Goal: Information Seeking & Learning: Learn about a topic

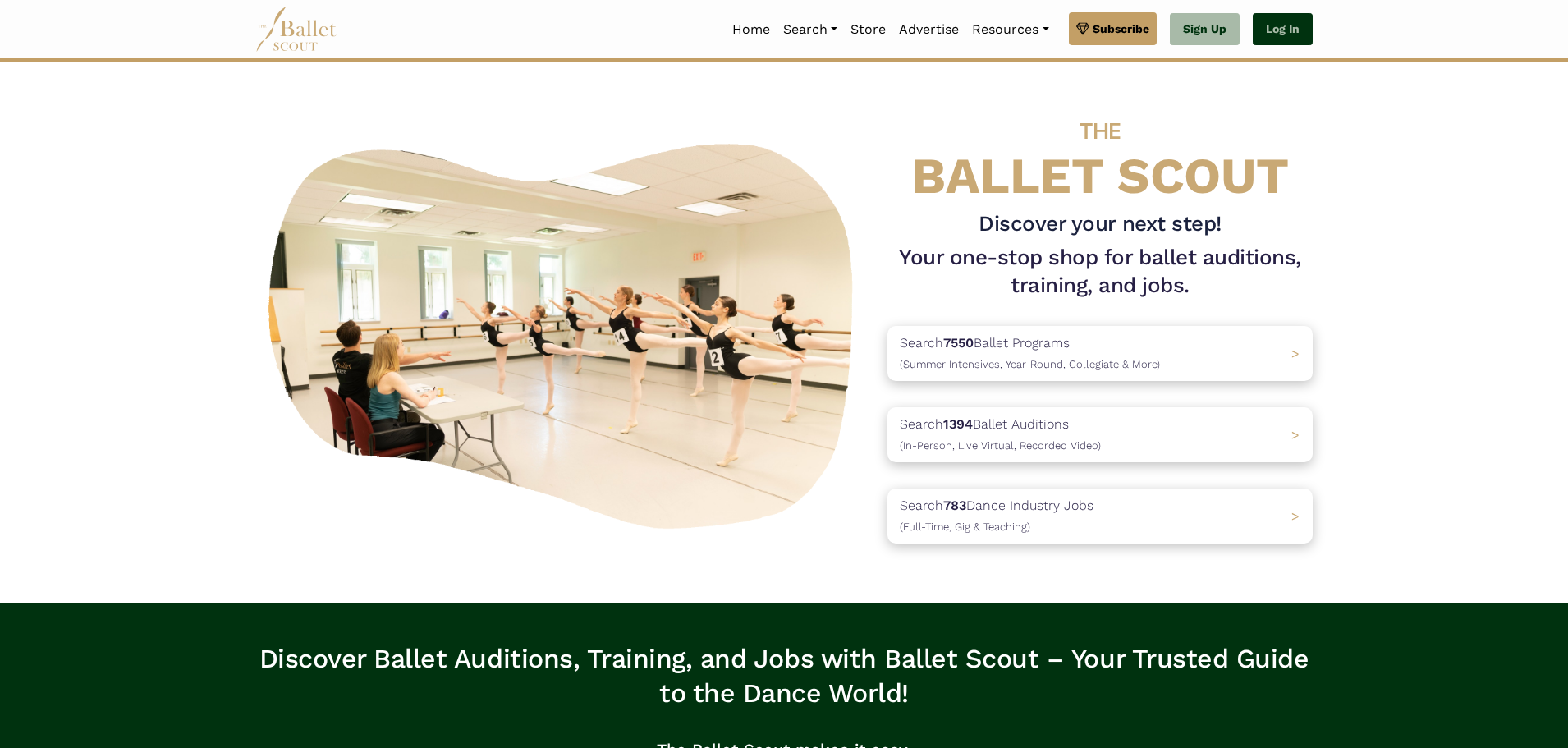
click at [1309, 37] on link "Log In" at bounding box center [1282, 30] width 60 height 32
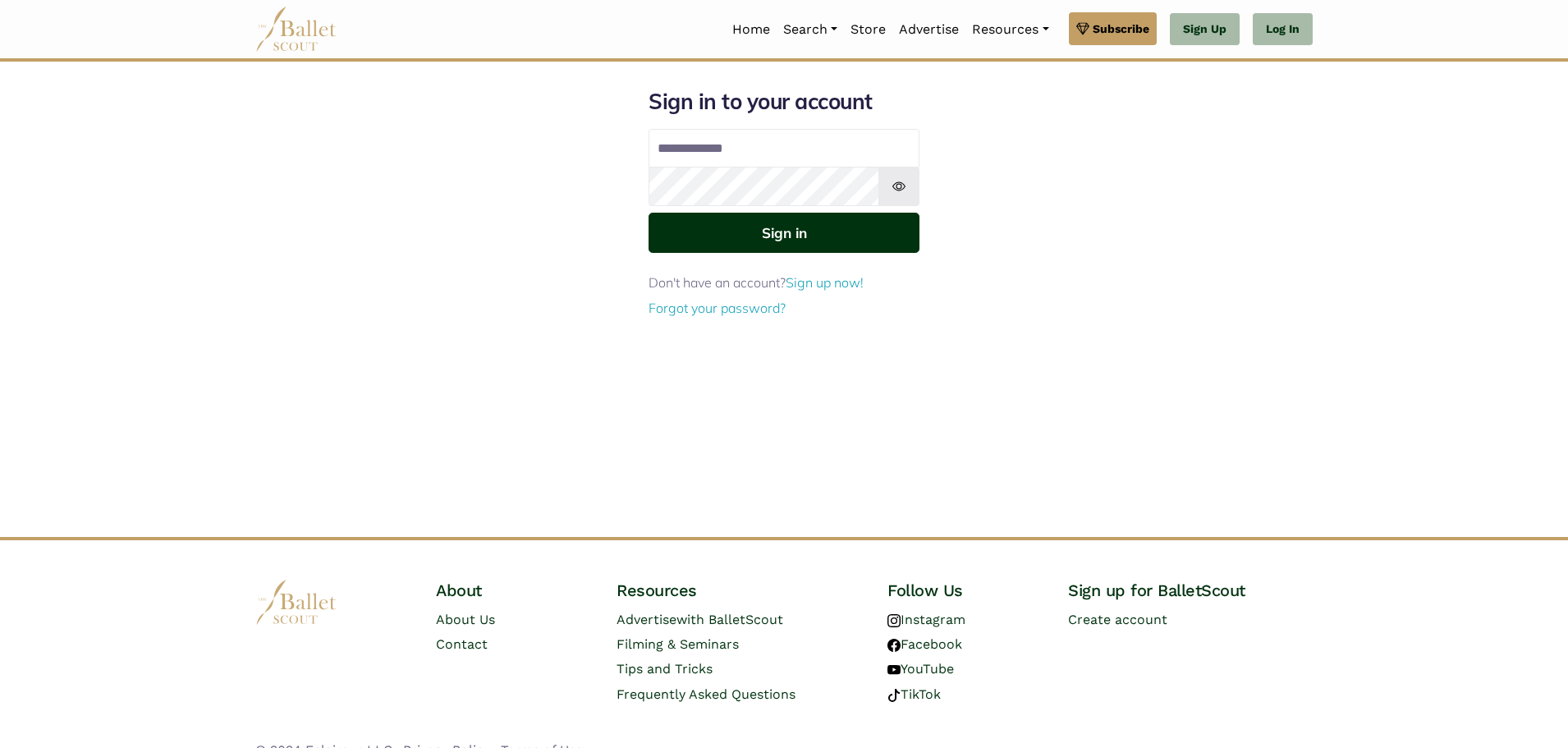
type input "**********"
click at [859, 238] on button "Sign in" at bounding box center [784, 232] width 271 height 41
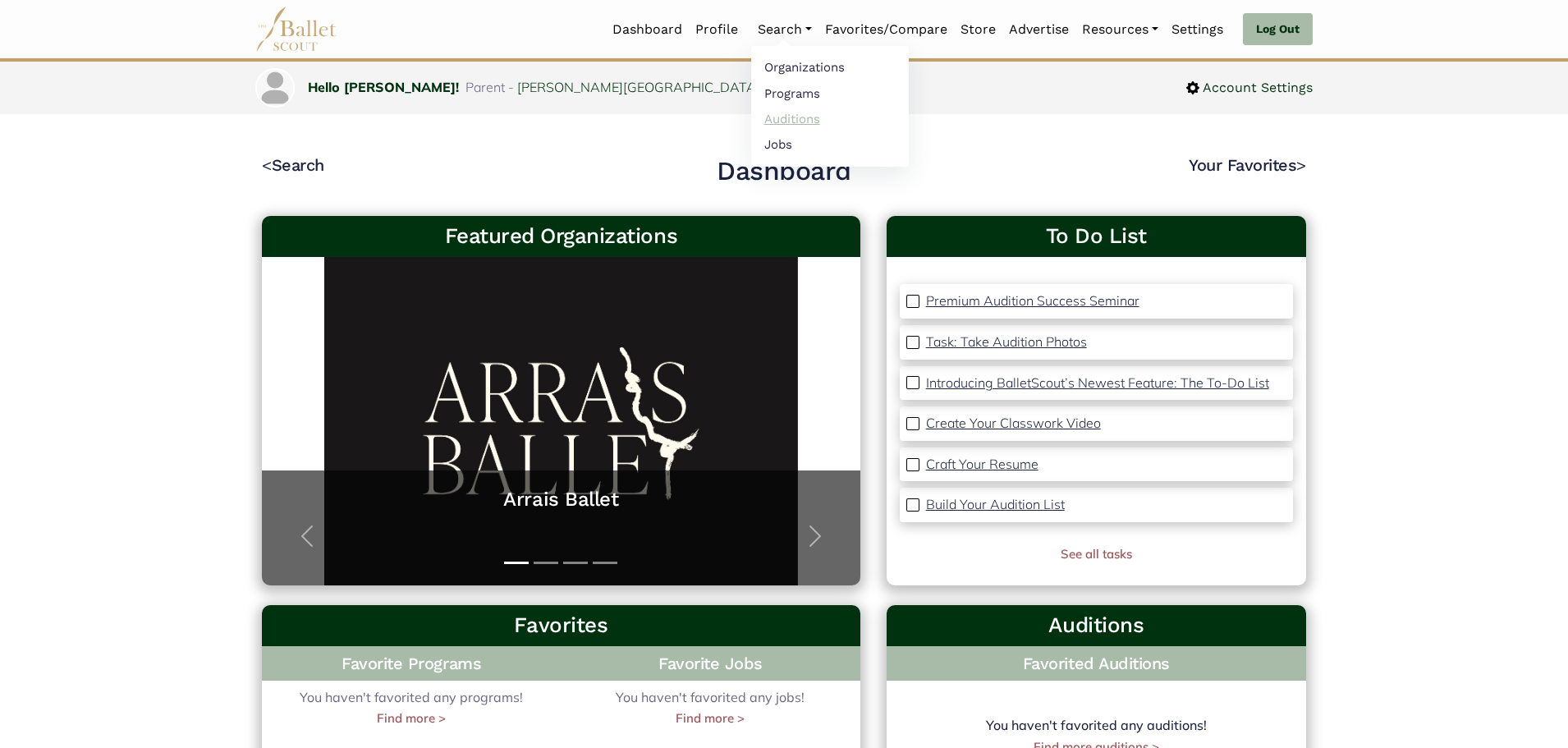
click at [768, 107] on link "Auditions" at bounding box center [829, 119] width 158 height 25
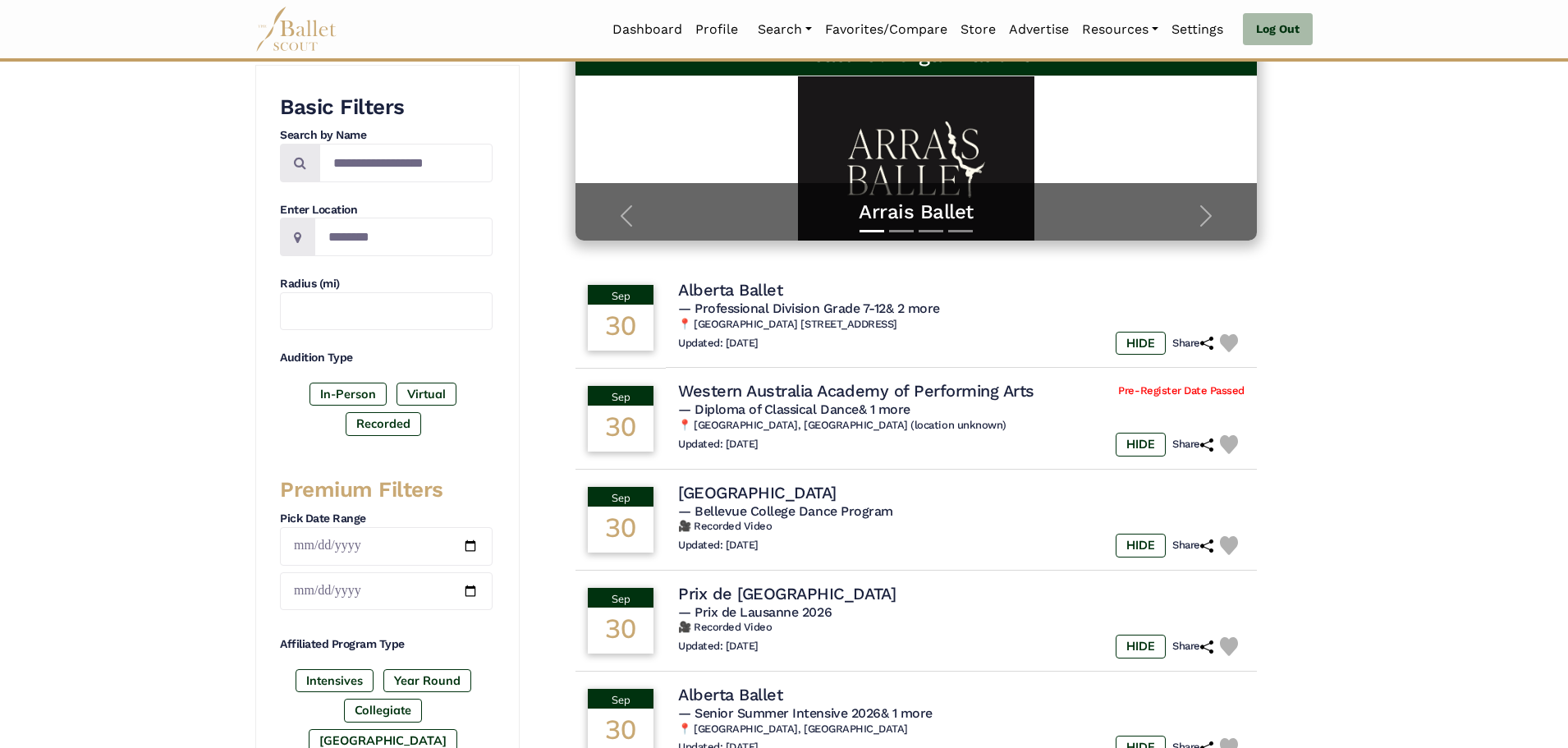
scroll to position [492, 0]
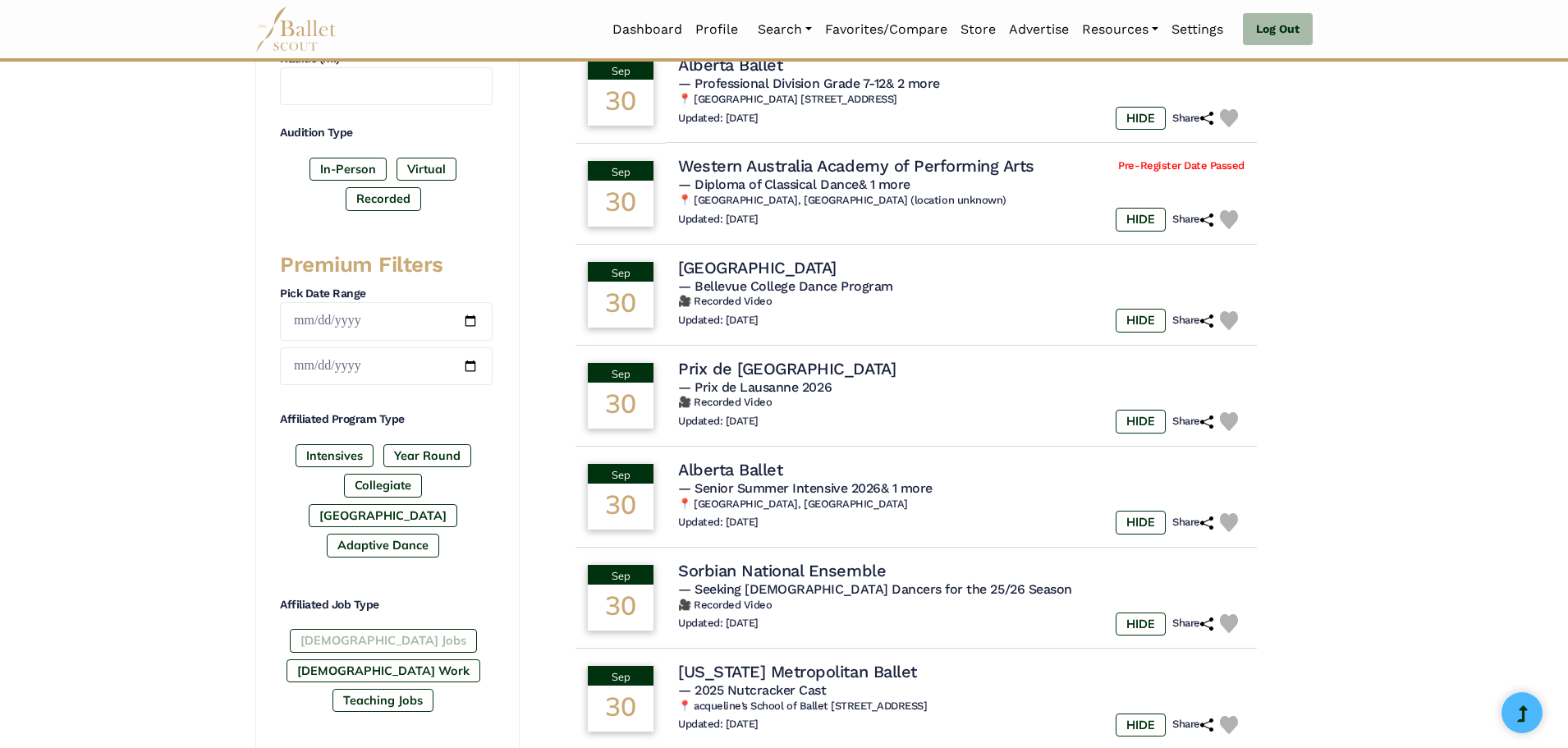
click at [326, 628] on label "[DEMOGRAPHIC_DATA] Jobs" at bounding box center [384, 640] width 187 height 23
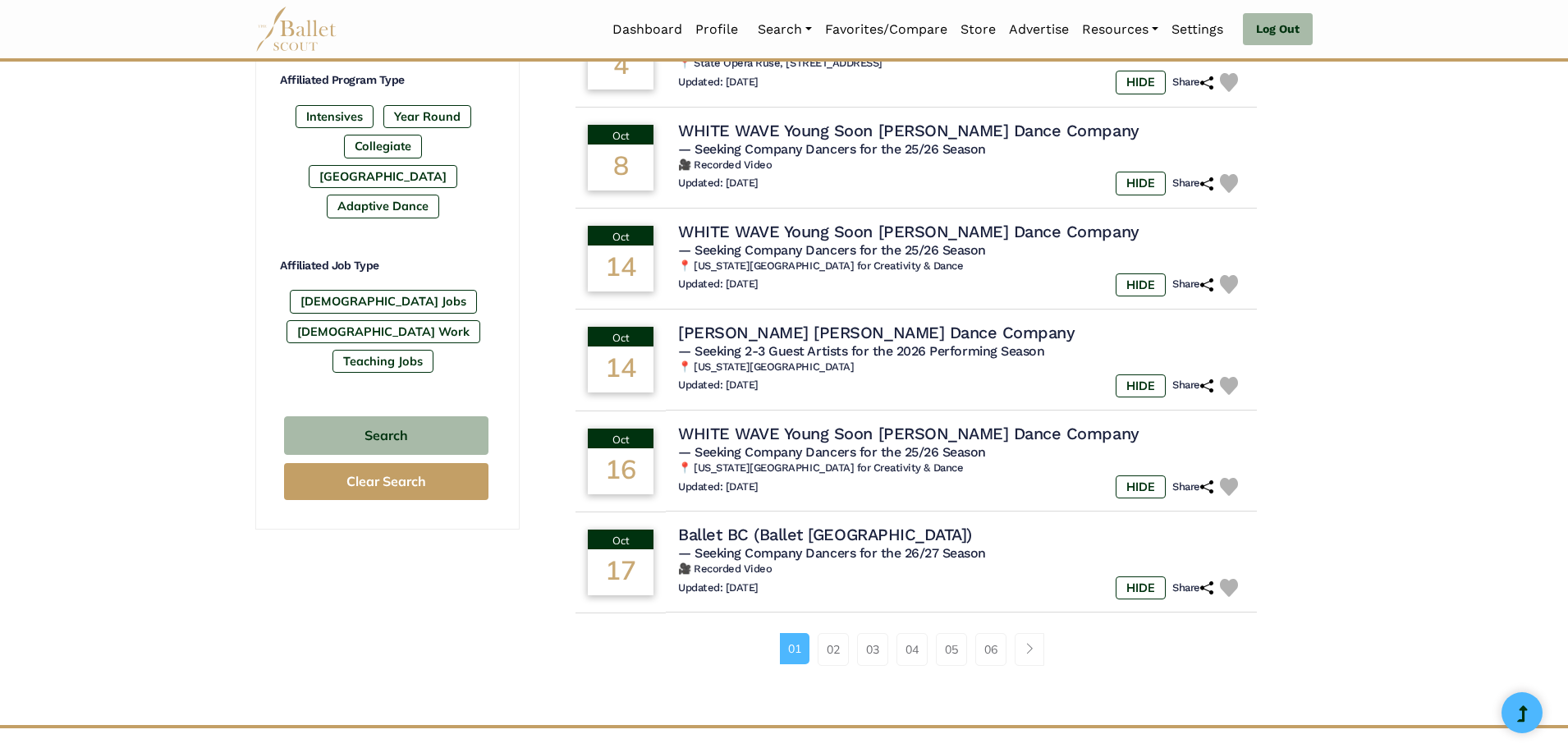
scroll to position [845, 0]
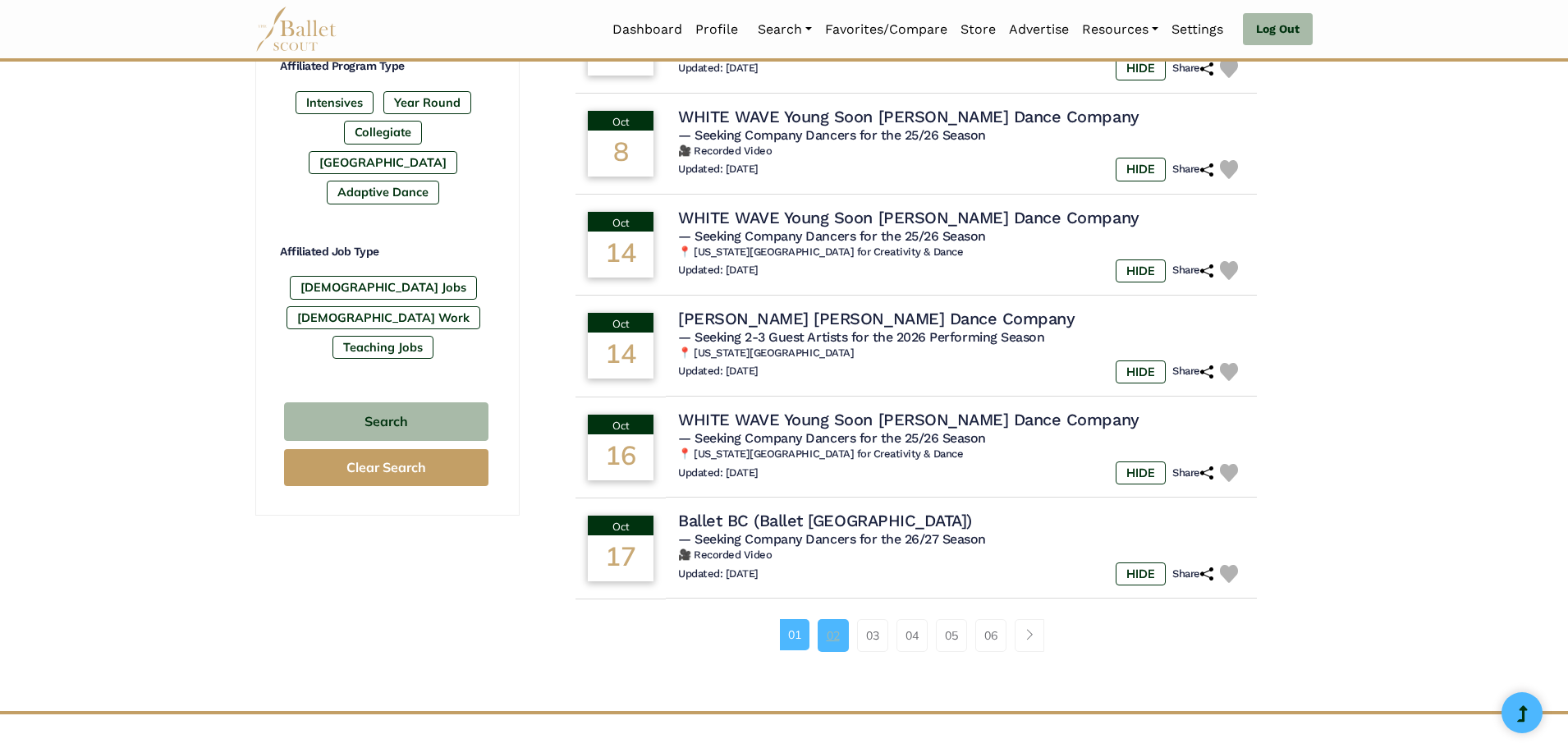
click at [837, 636] on link "02" at bounding box center [833, 635] width 32 height 32
click at [829, 634] on link "02" at bounding box center [833, 635] width 32 height 32
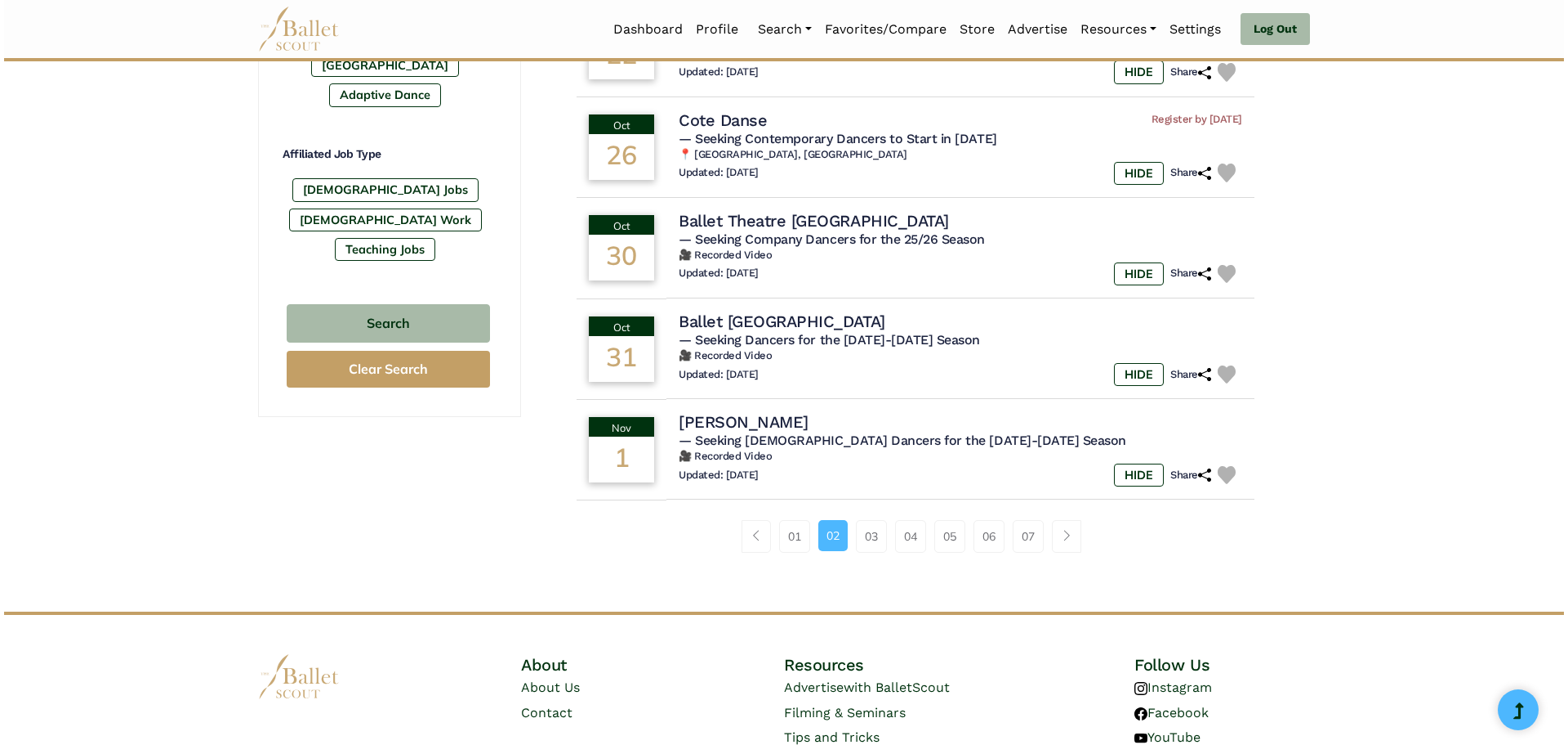
scroll to position [981, 0]
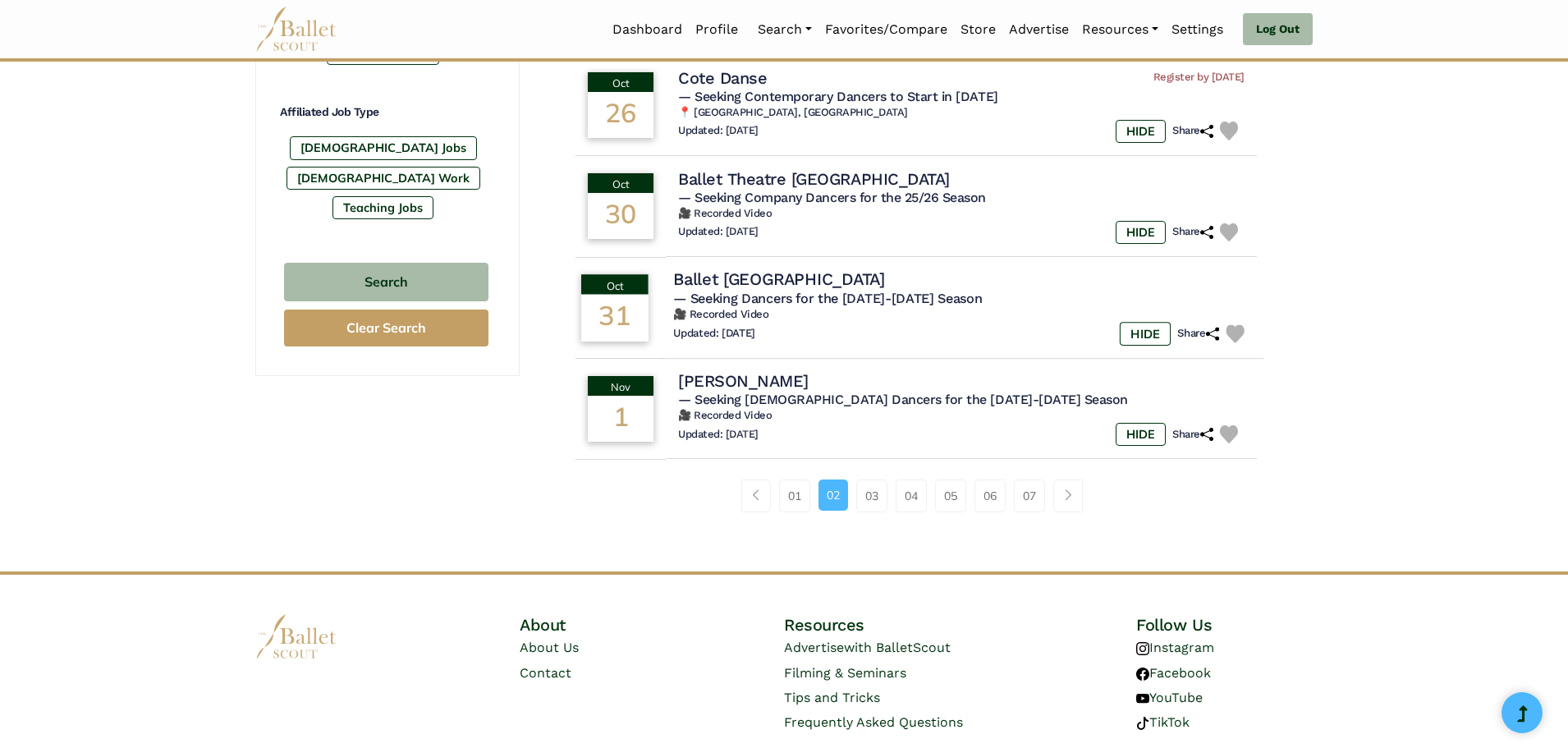
click at [722, 279] on h4 "Ballet [GEOGRAPHIC_DATA]" at bounding box center [779, 279] width 212 height 23
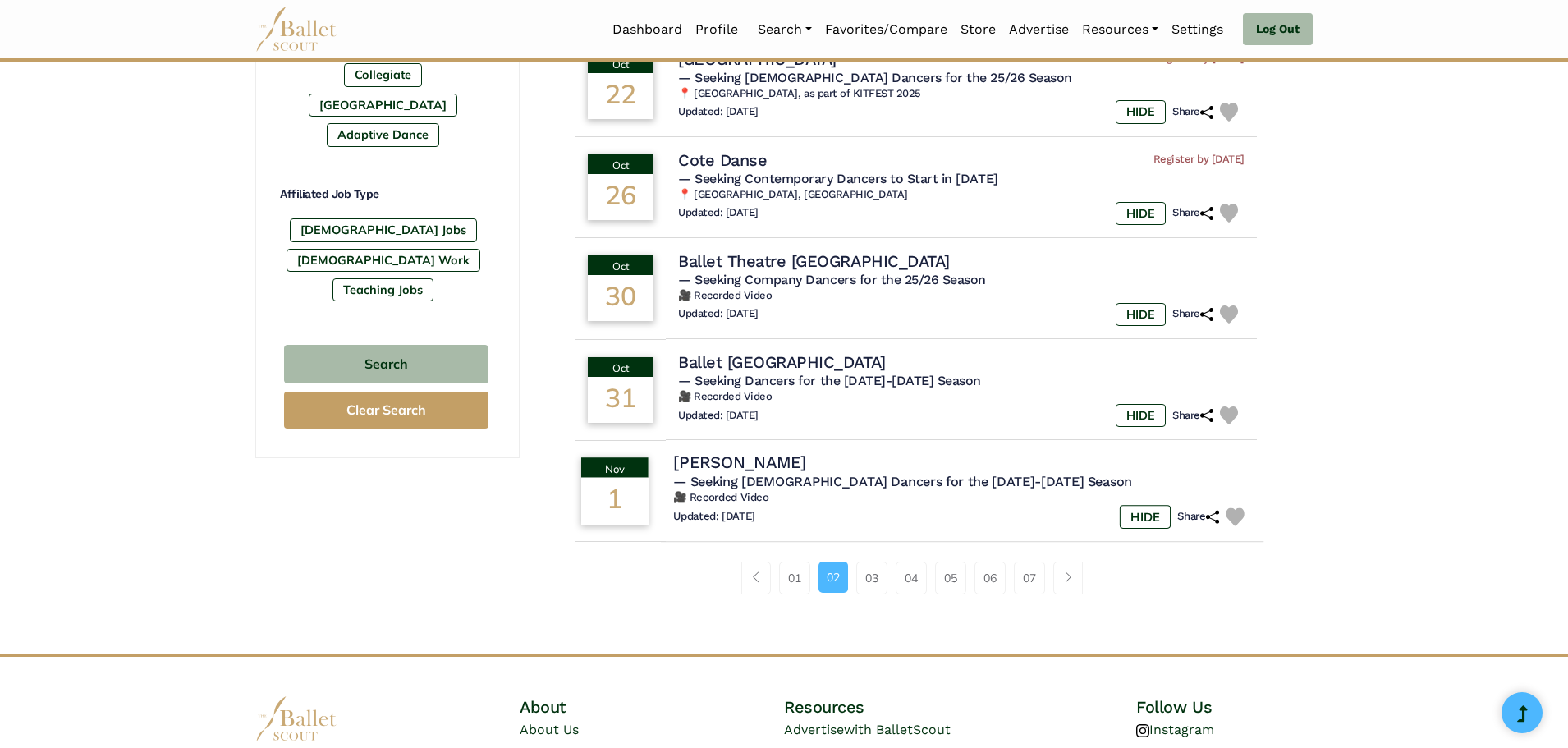
scroll to position [1039, 0]
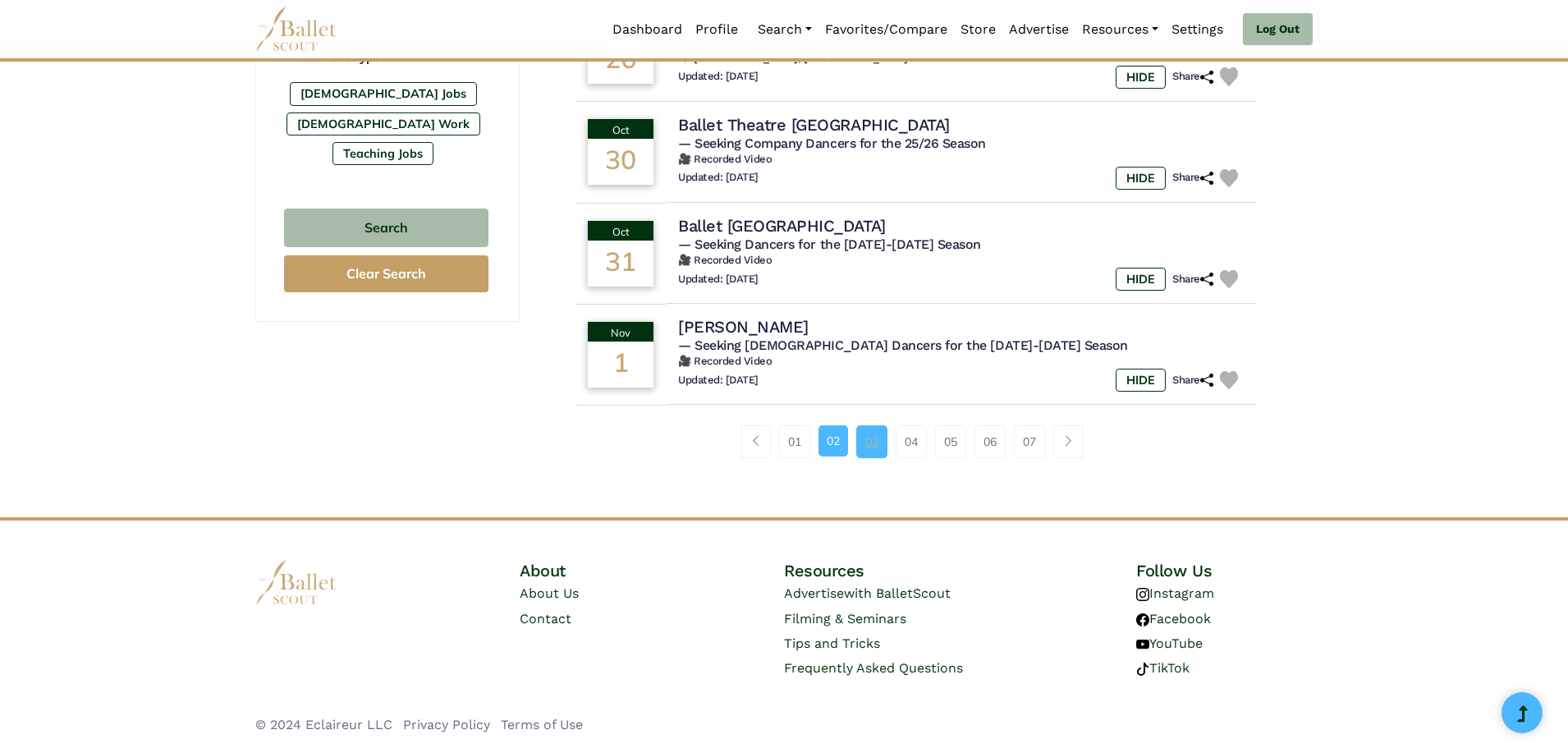
click at [872, 441] on link "03" at bounding box center [872, 441] width 32 height 32
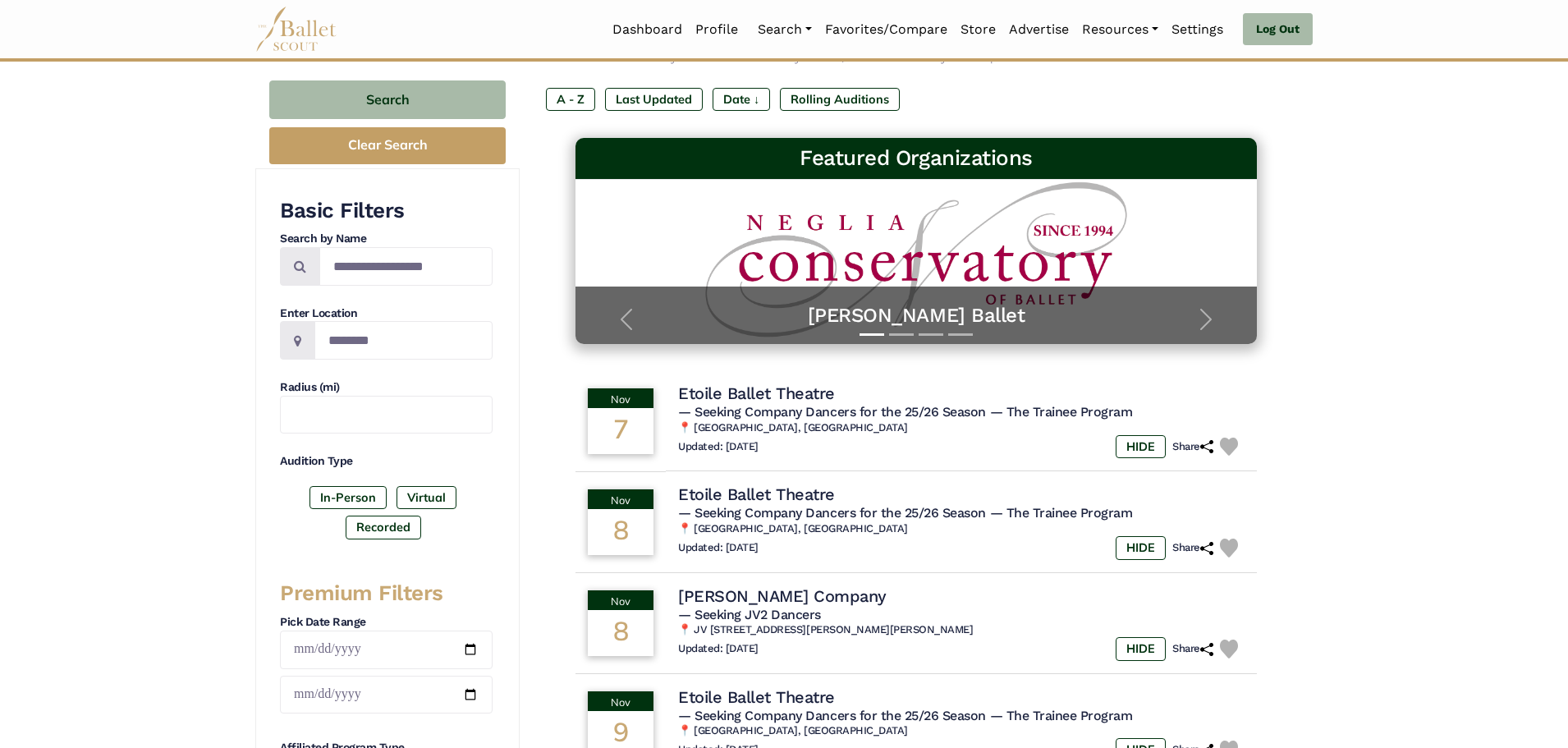
scroll to position [329, 0]
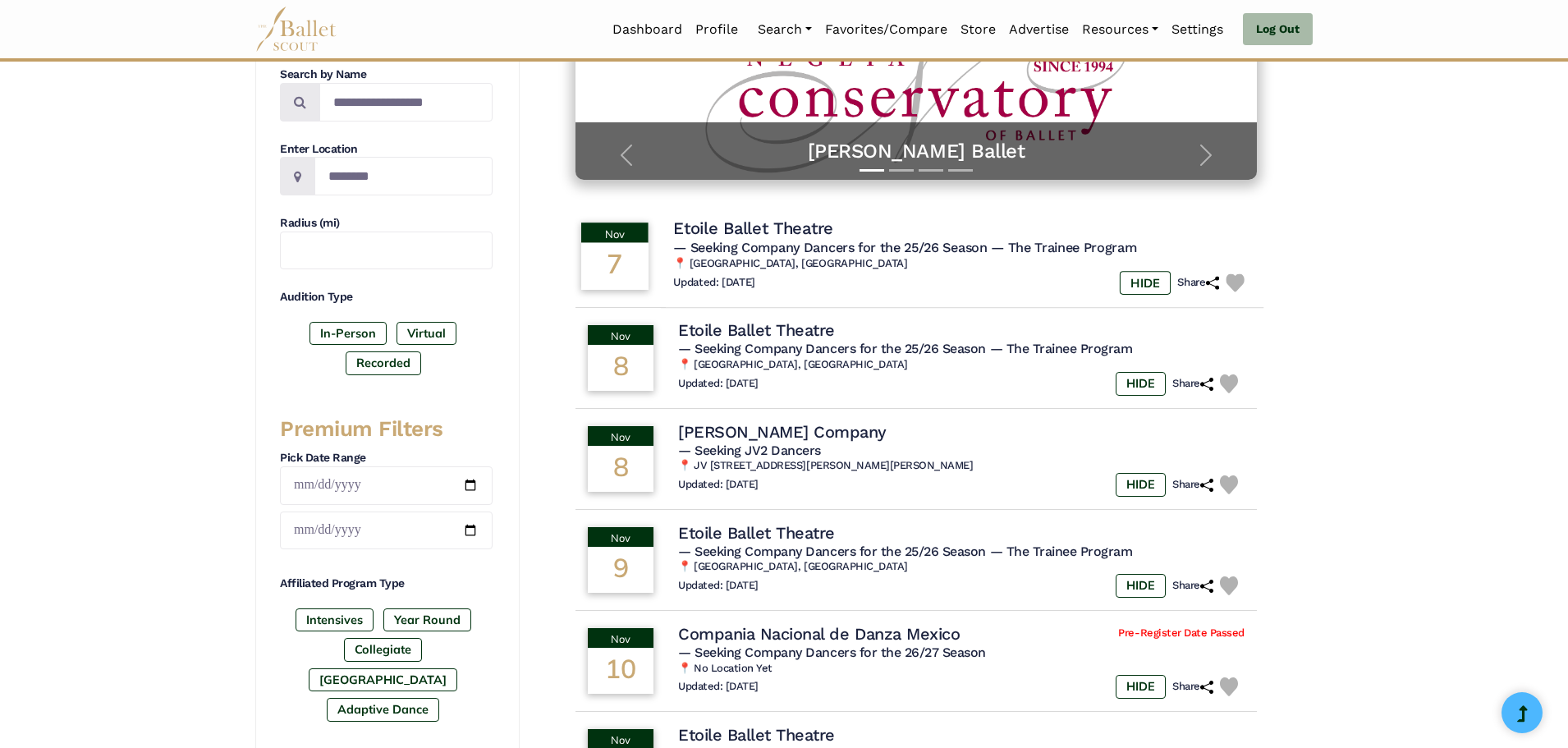
drag, startPoint x: 755, startPoint y: 230, endPoint x: 741, endPoint y: 235, distance: 14.9
click at [741, 235] on h4 "Etoile Ballet Theatre" at bounding box center [754, 229] width 160 height 23
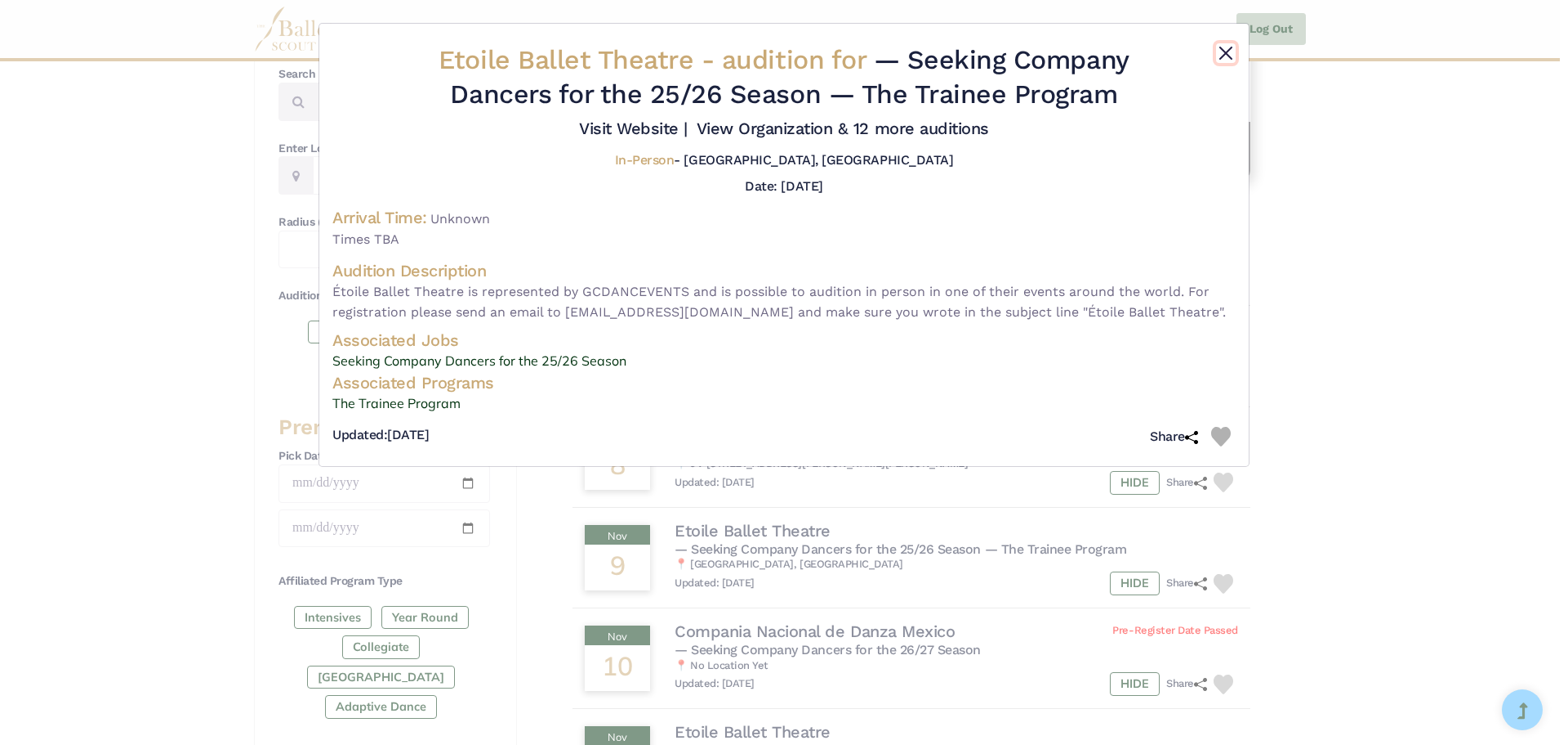
click at [1226, 51] on button "Close" at bounding box center [1226, 53] width 20 height 20
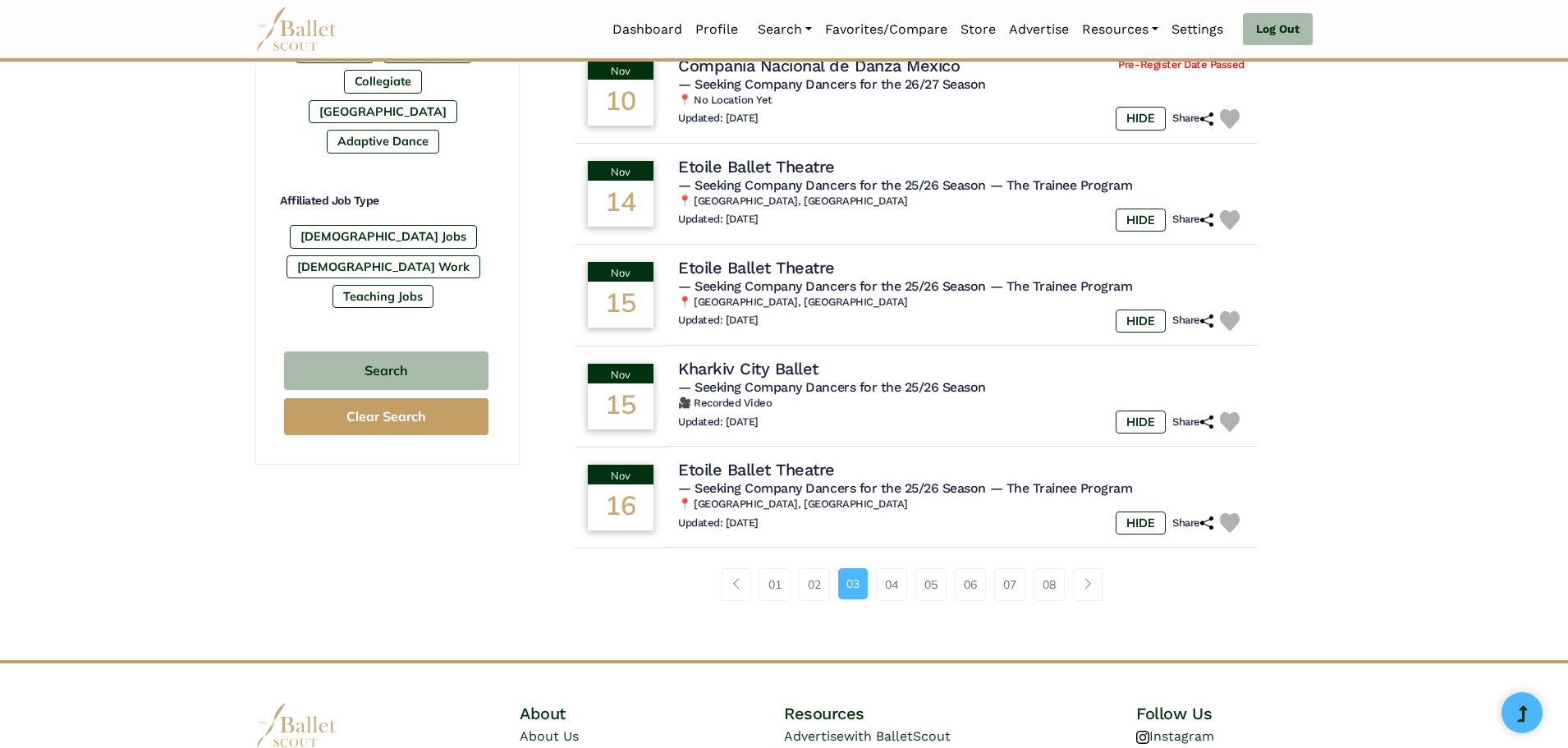
scroll to position [903, 0]
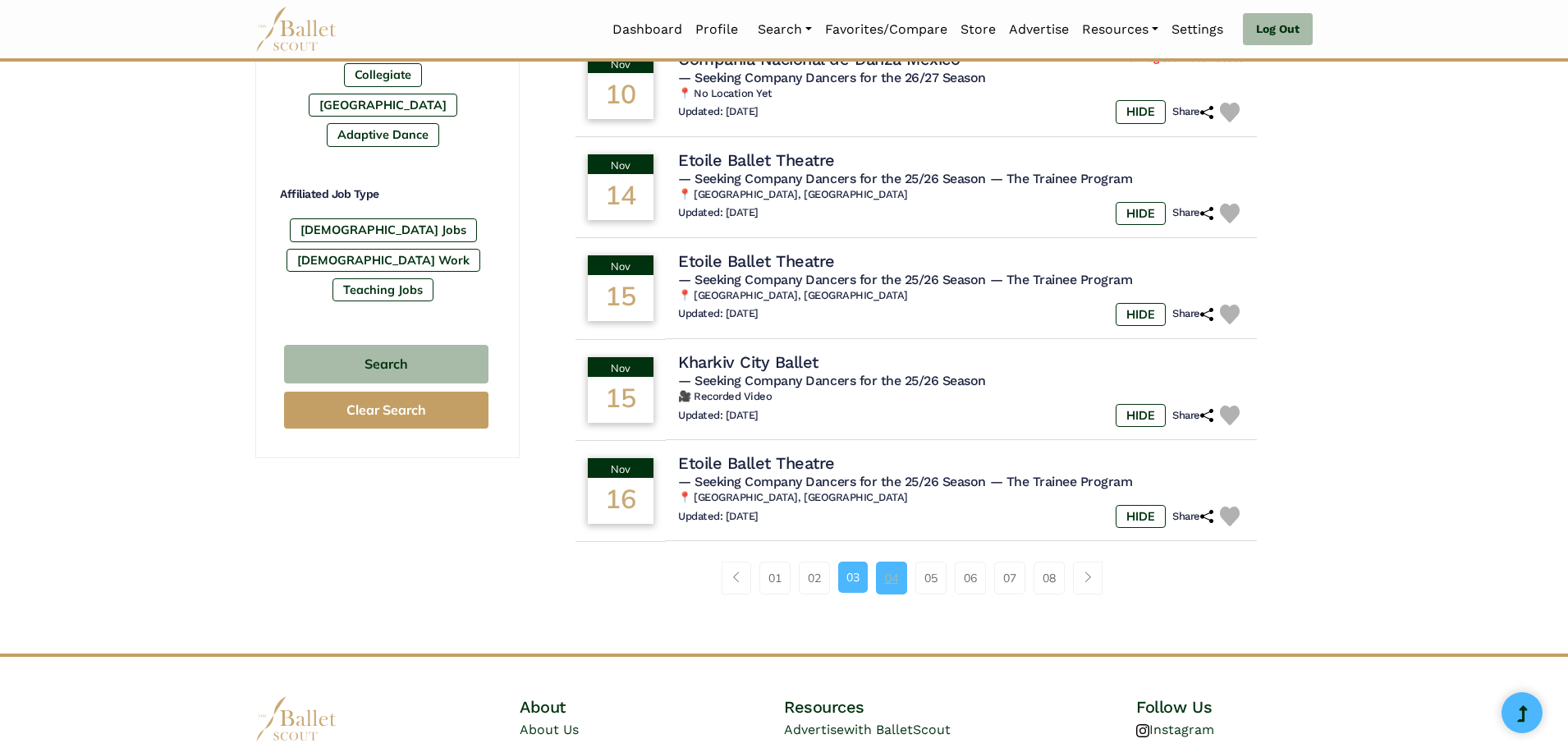
click at [894, 572] on link "04" at bounding box center [892, 578] width 32 height 32
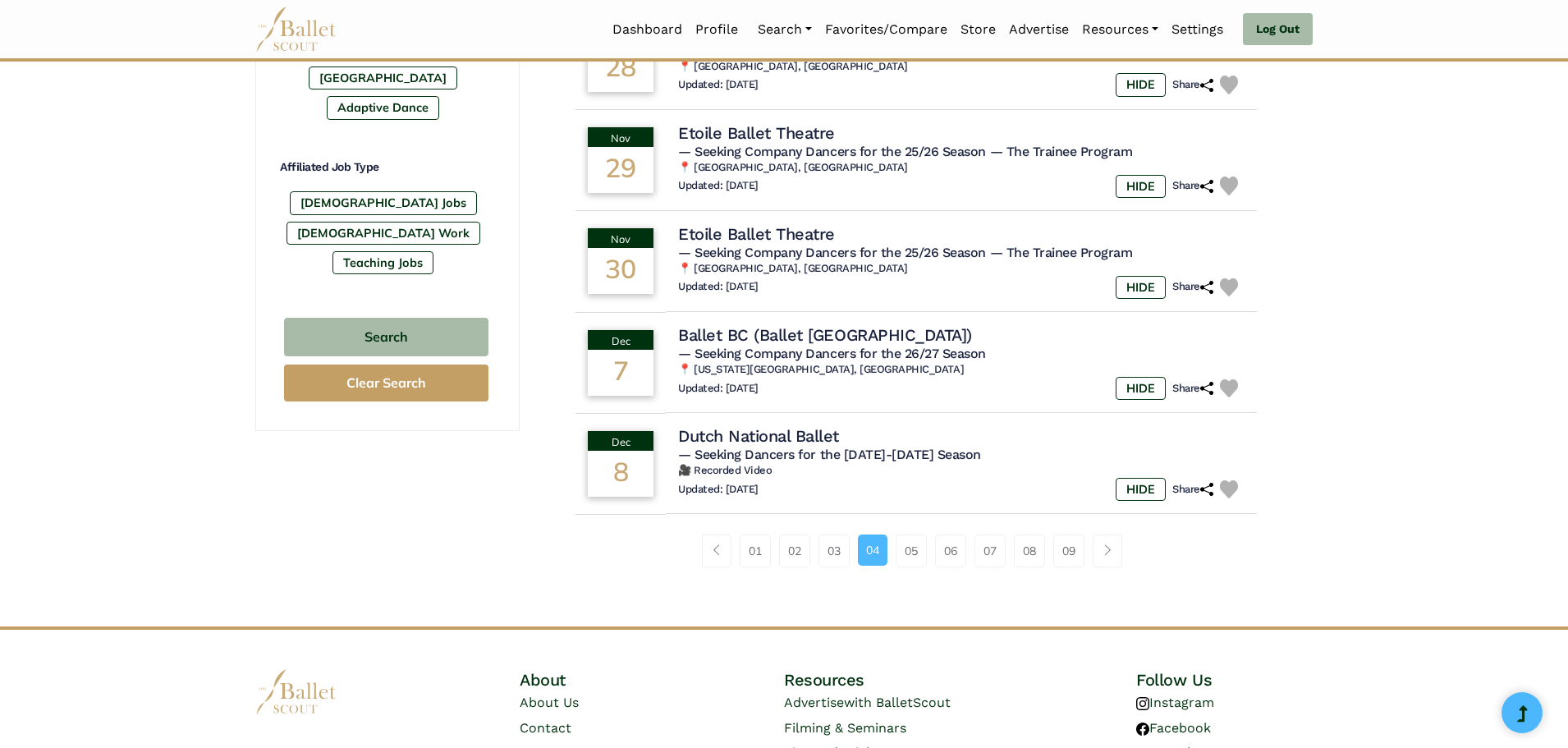
scroll to position [939, 0]
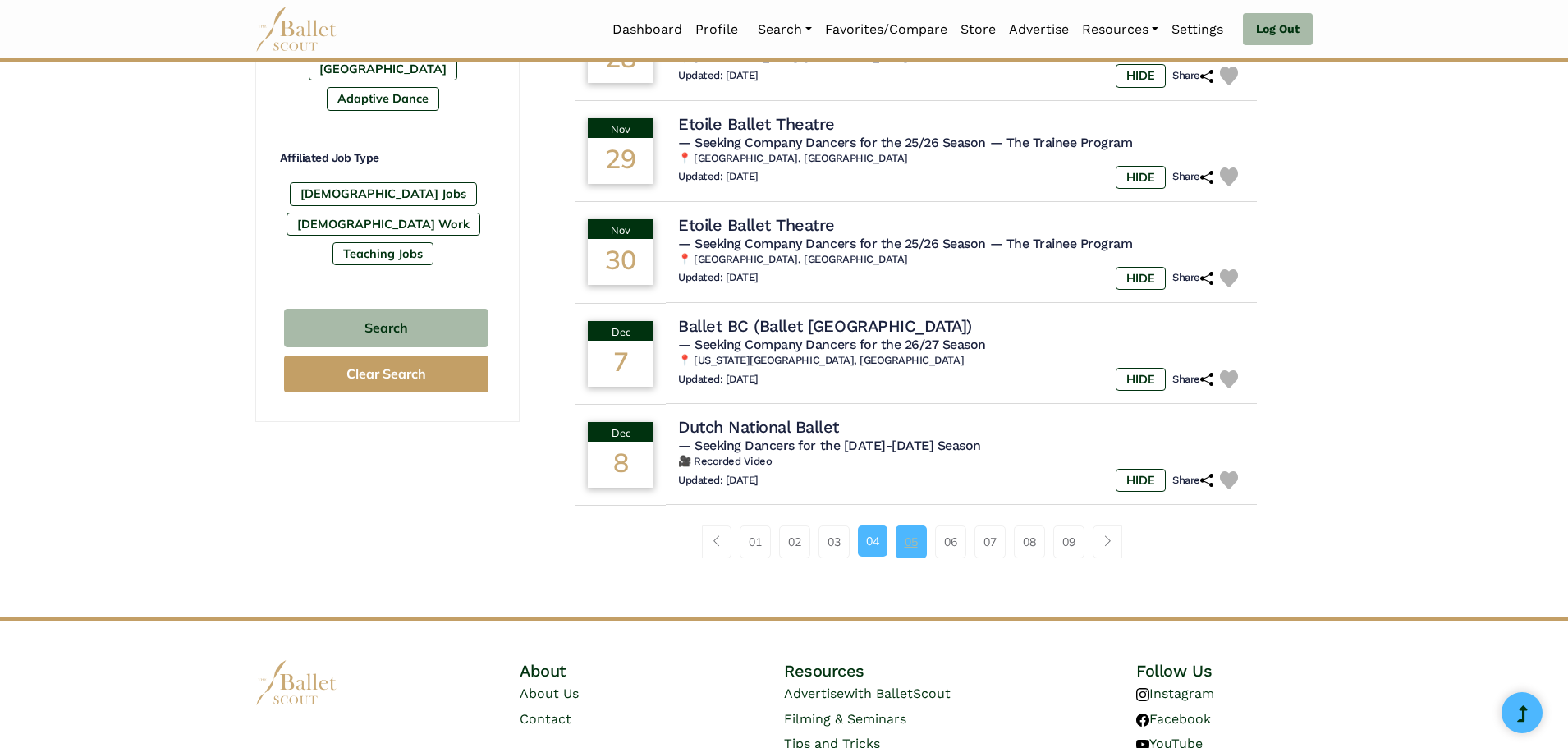
click at [911, 535] on link "05" at bounding box center [911, 541] width 32 height 32
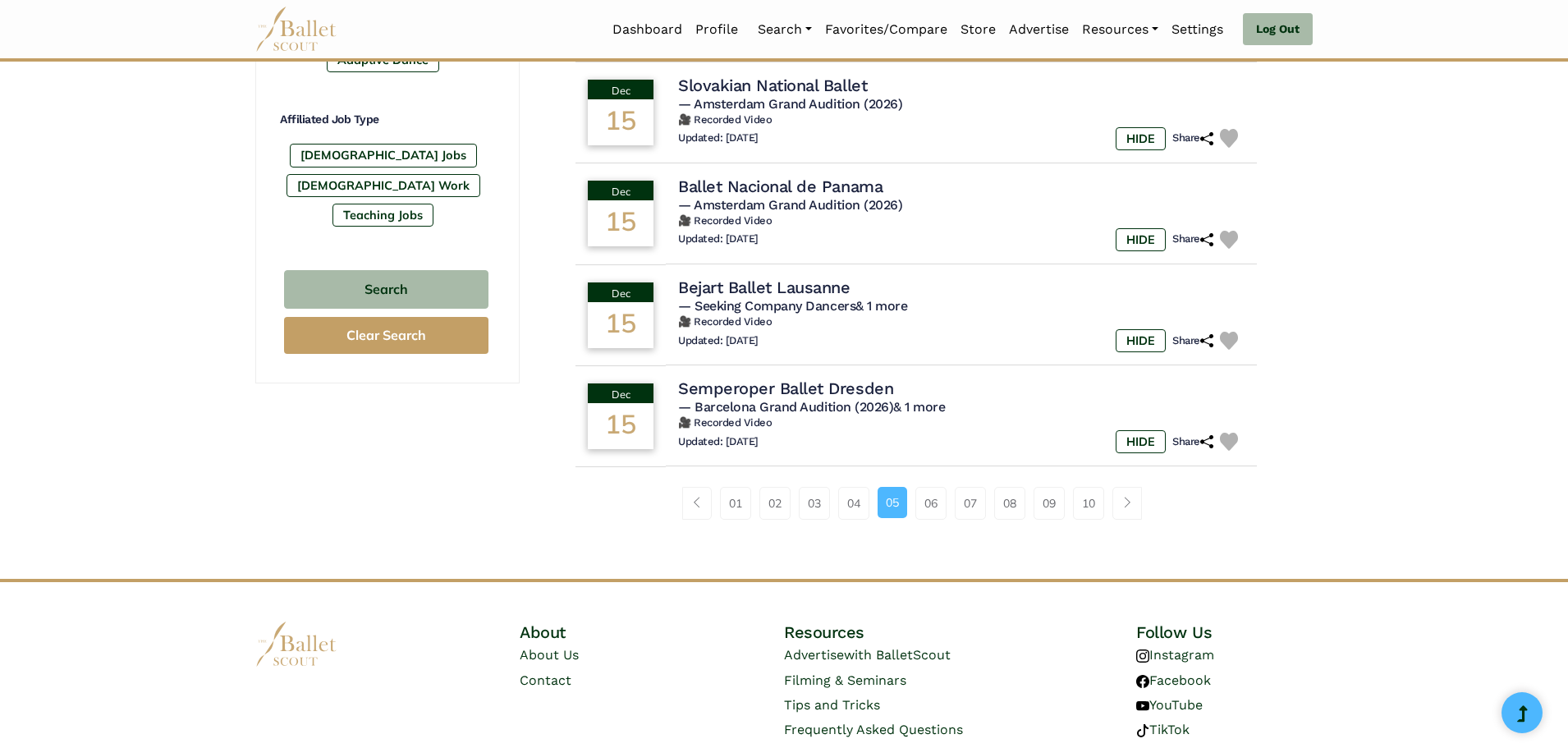
scroll to position [1039, 0]
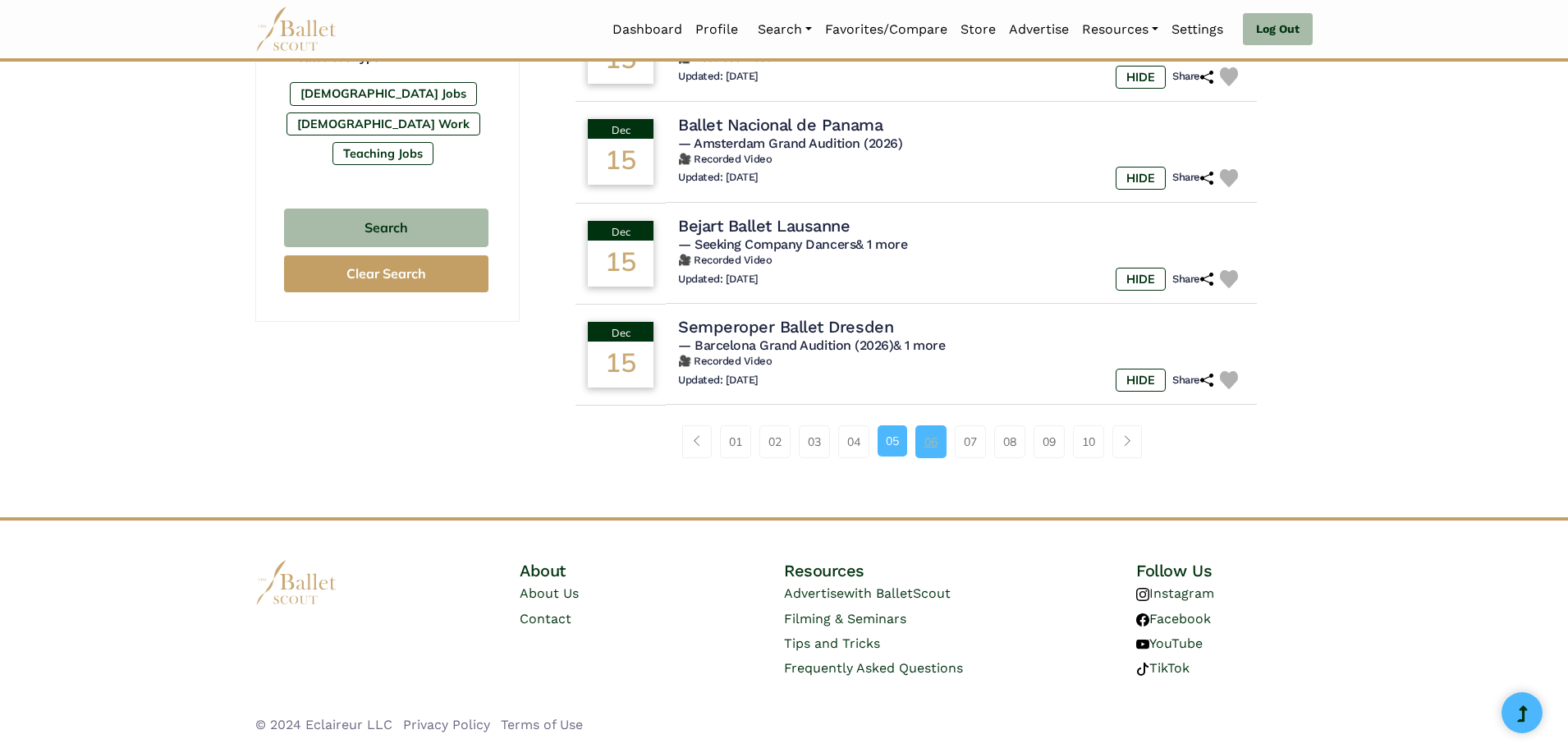
click at [939, 446] on link "06" at bounding box center [931, 441] width 32 height 32
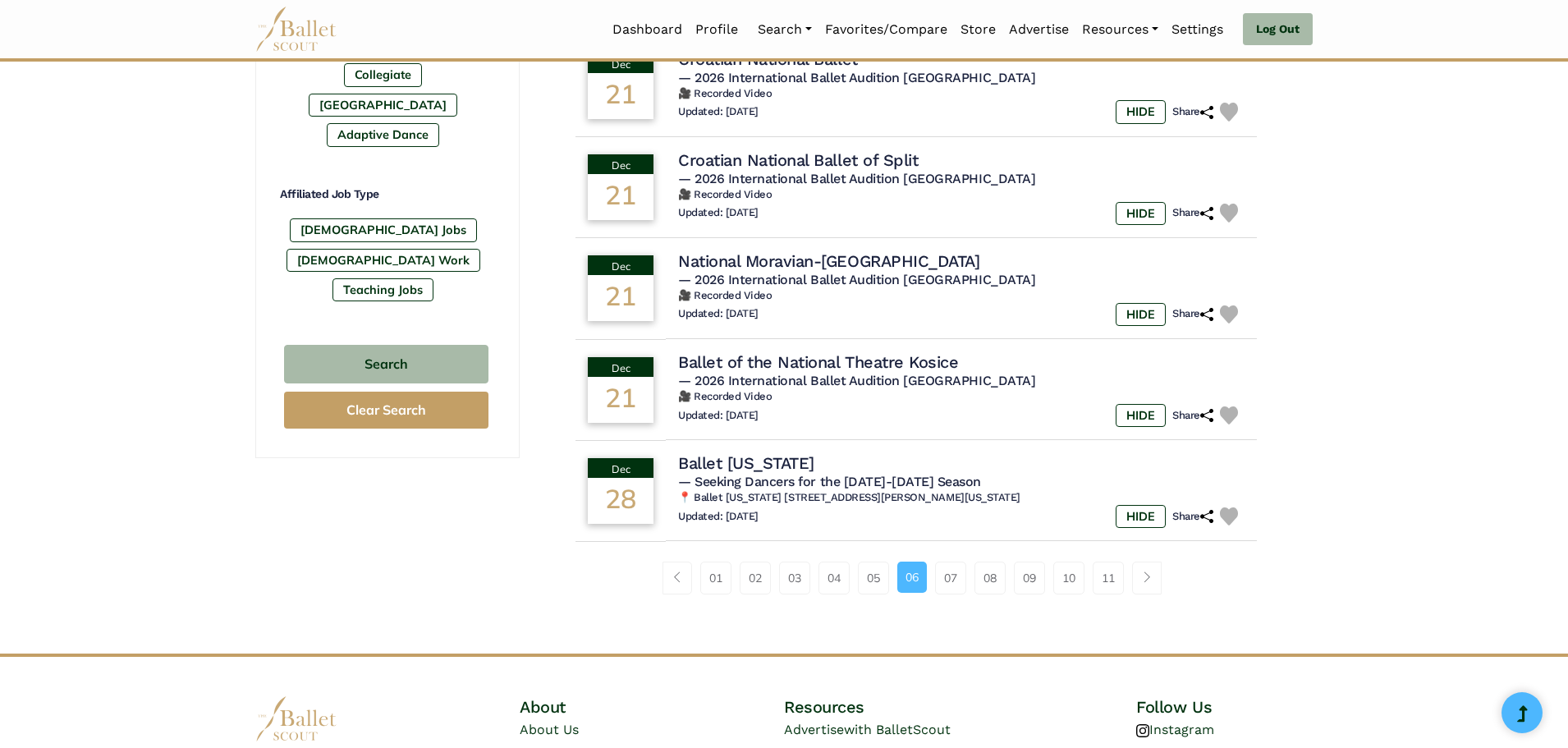
scroll to position [1039, 0]
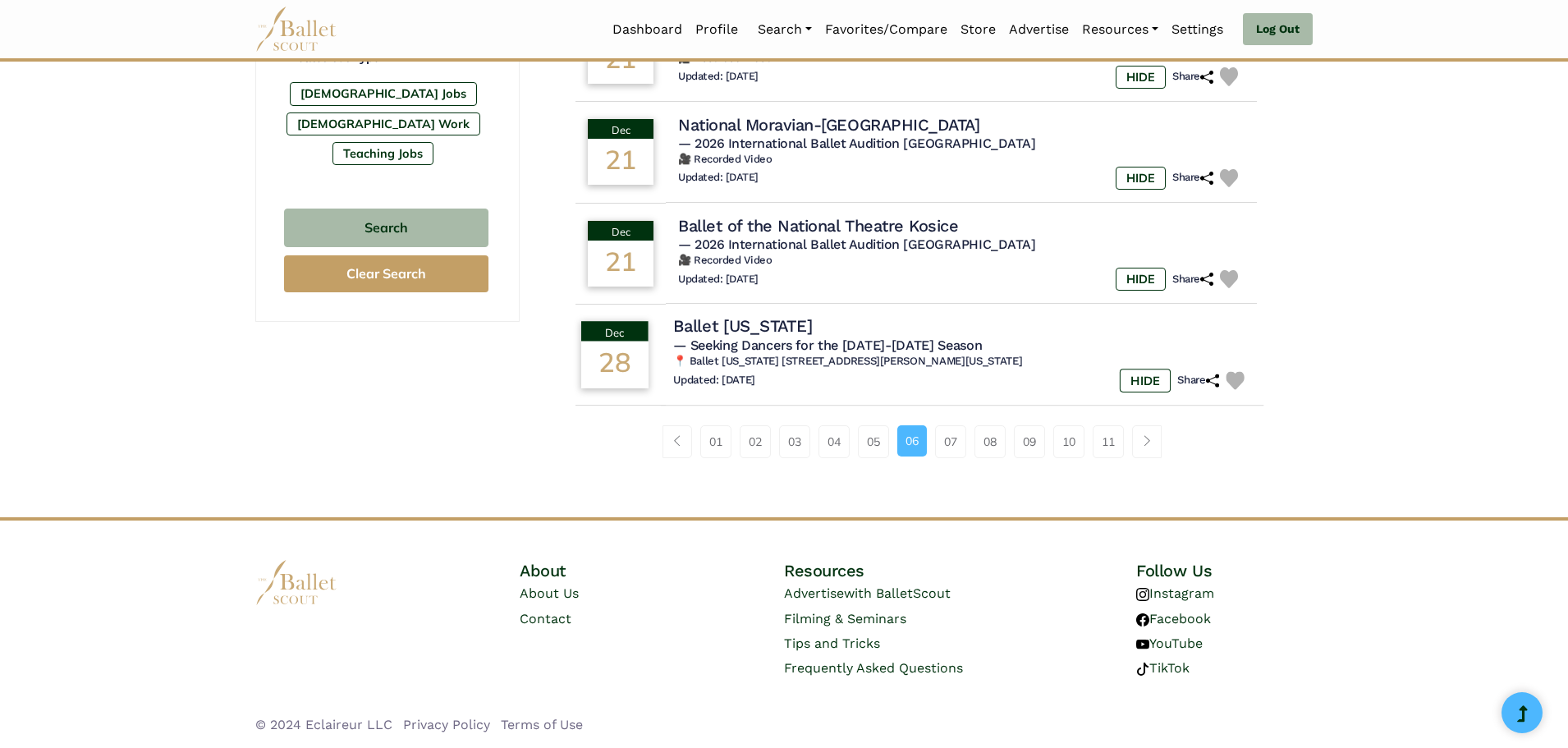
click at [738, 327] on h4 "Ballet Arkansas" at bounding box center [743, 326] width 139 height 23
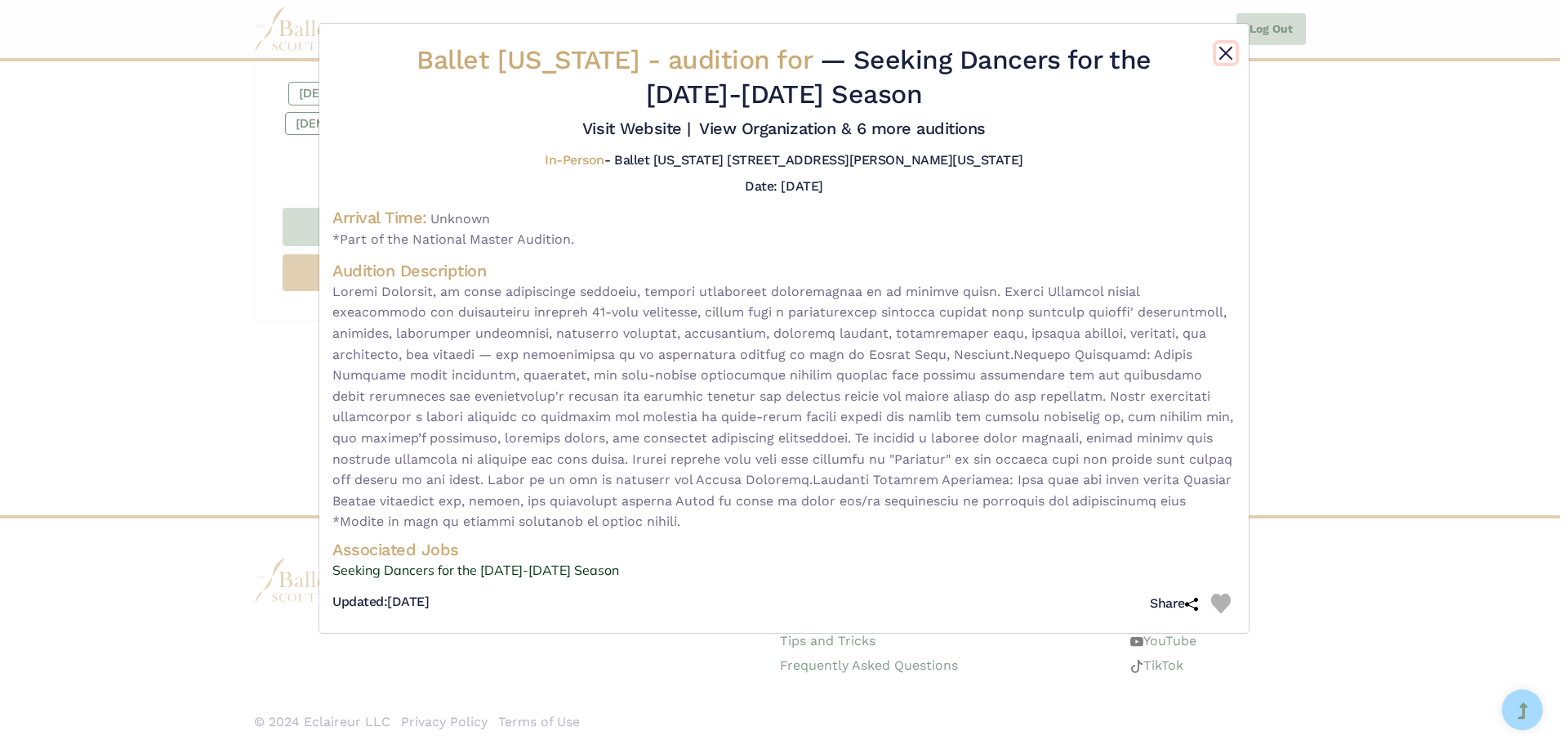
click at [1225, 47] on button "Close" at bounding box center [1226, 53] width 20 height 20
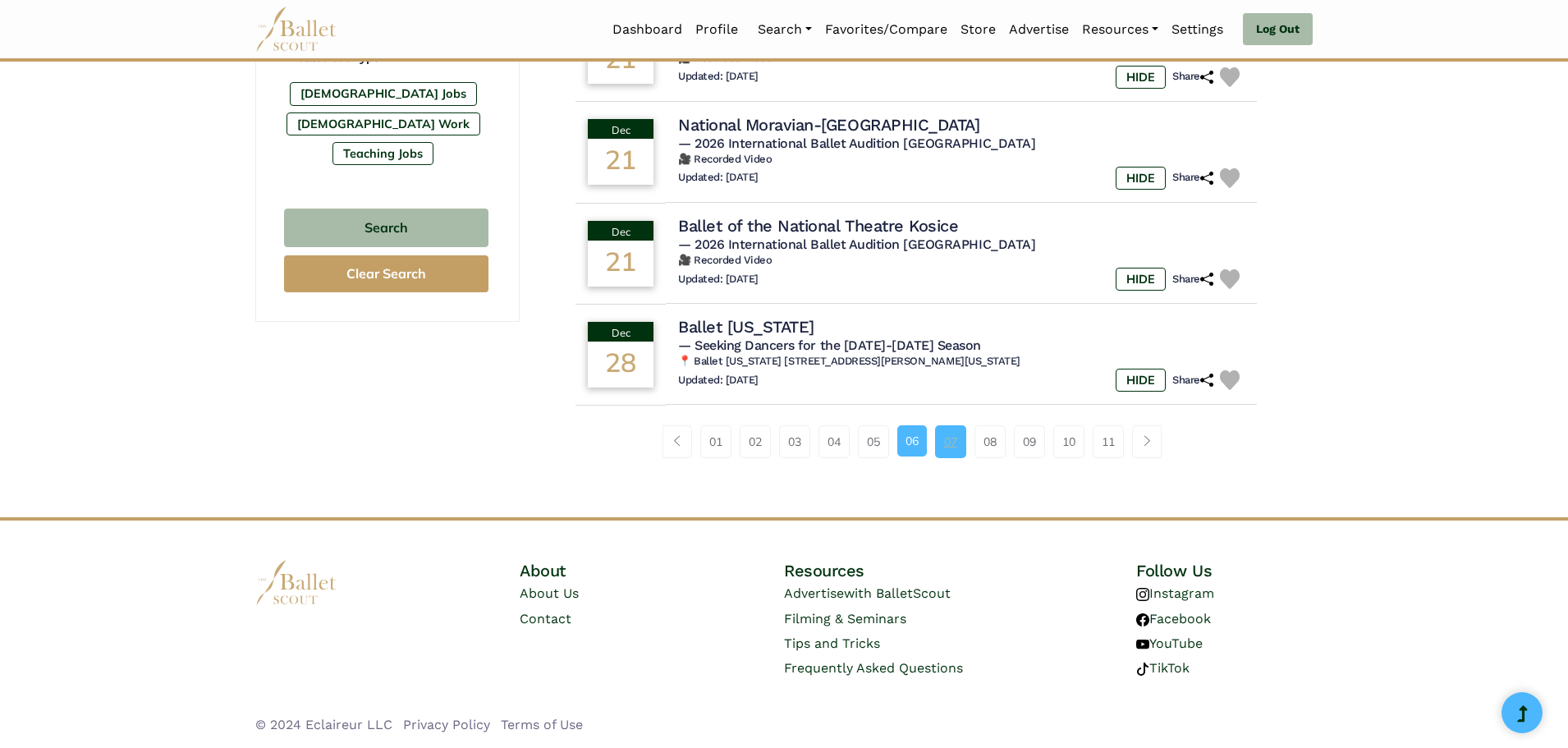
click at [956, 436] on link "07" at bounding box center [950, 441] width 32 height 32
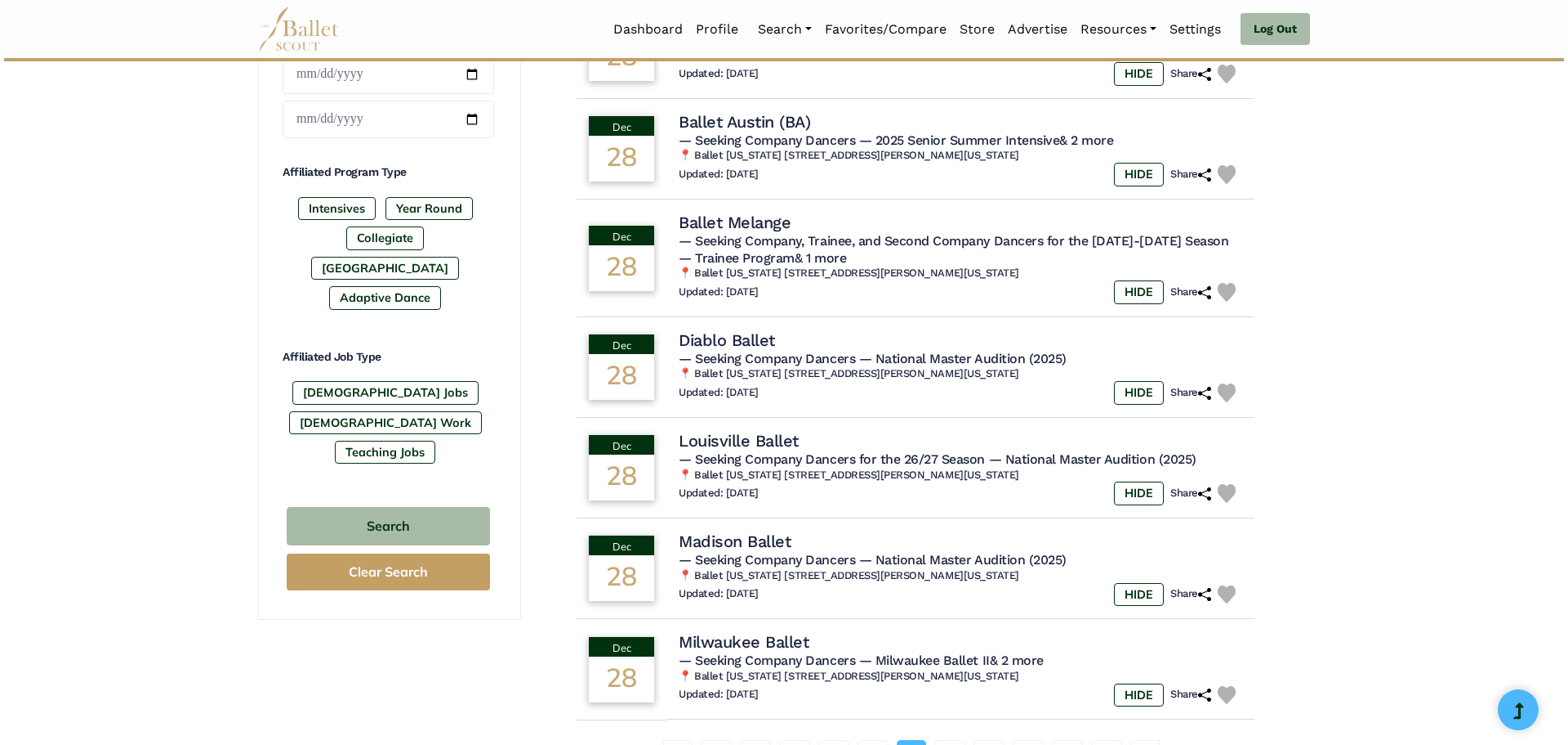
scroll to position [899, 0]
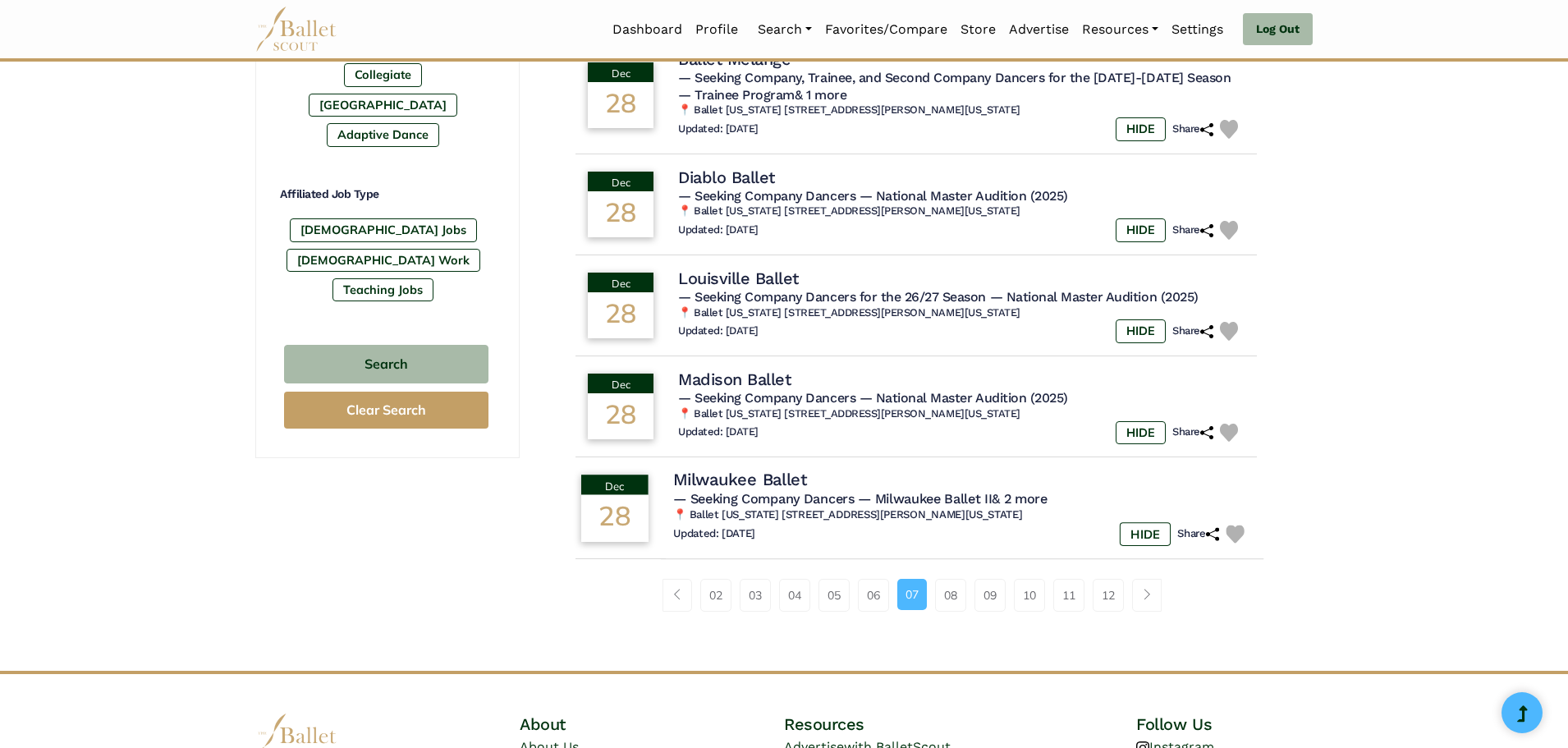
click at [751, 472] on h4 "Milwaukee Ballet" at bounding box center [740, 480] width 134 height 23
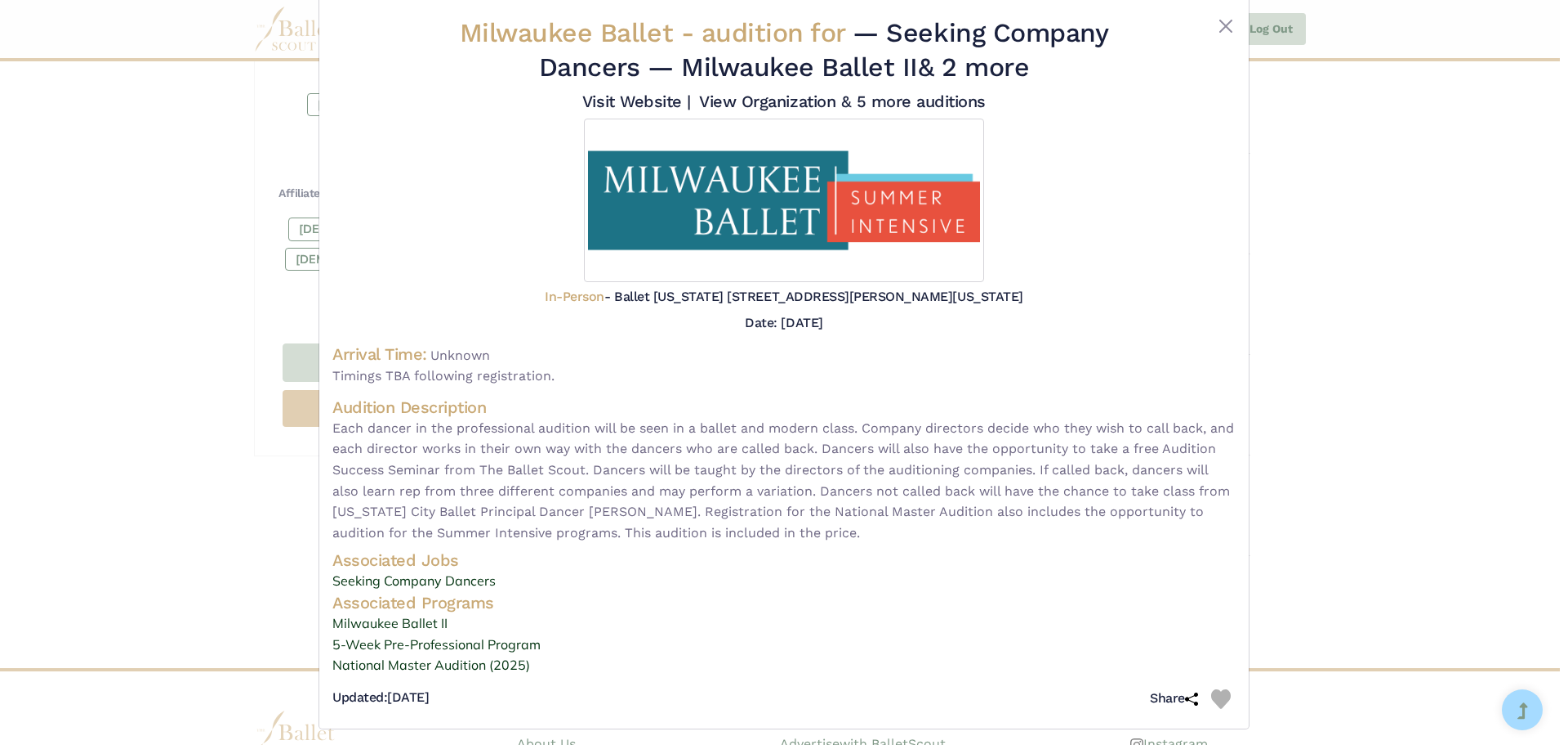
scroll to position [34, 0]
